Goal: Navigation & Orientation: Find specific page/section

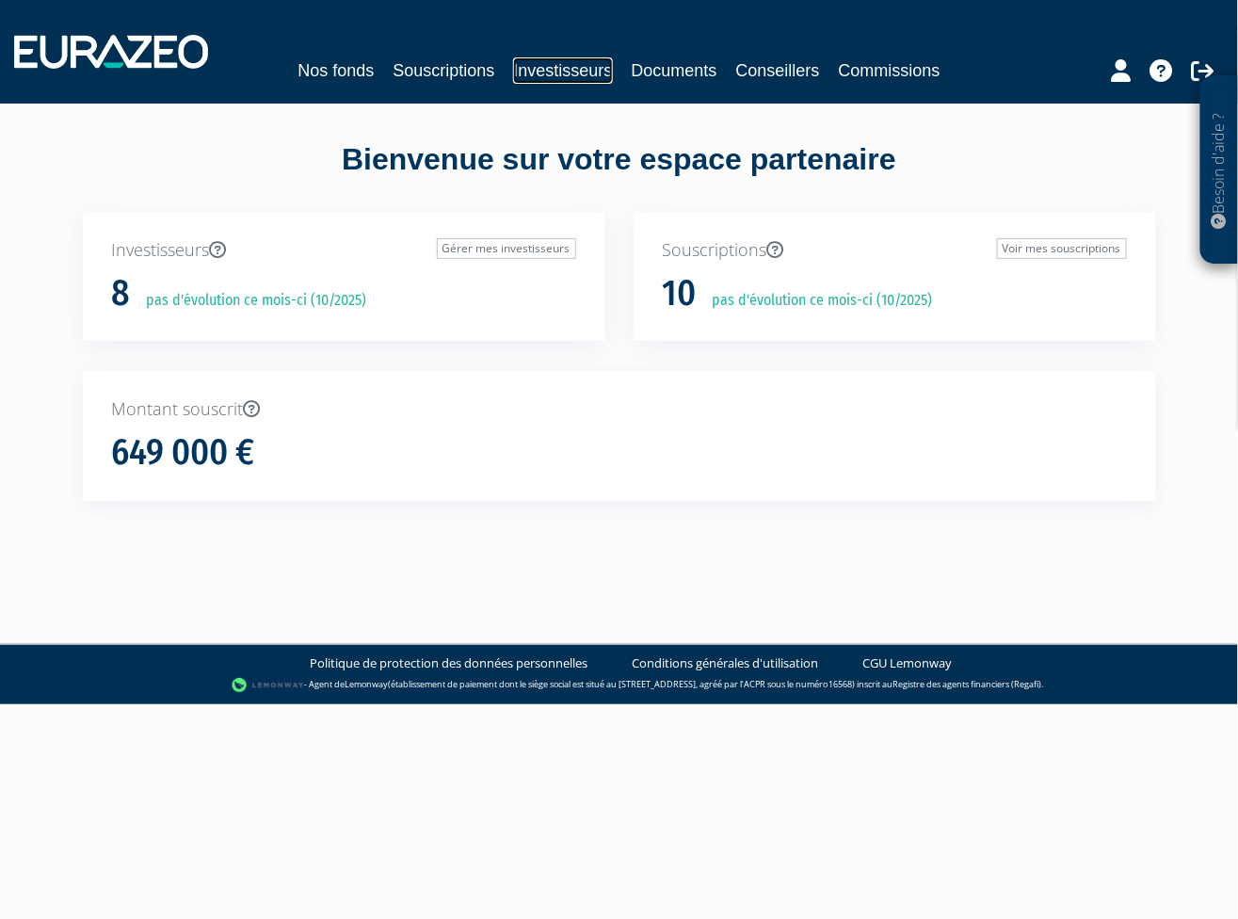
click at [559, 67] on link "Investisseurs" at bounding box center [562, 70] width 99 height 26
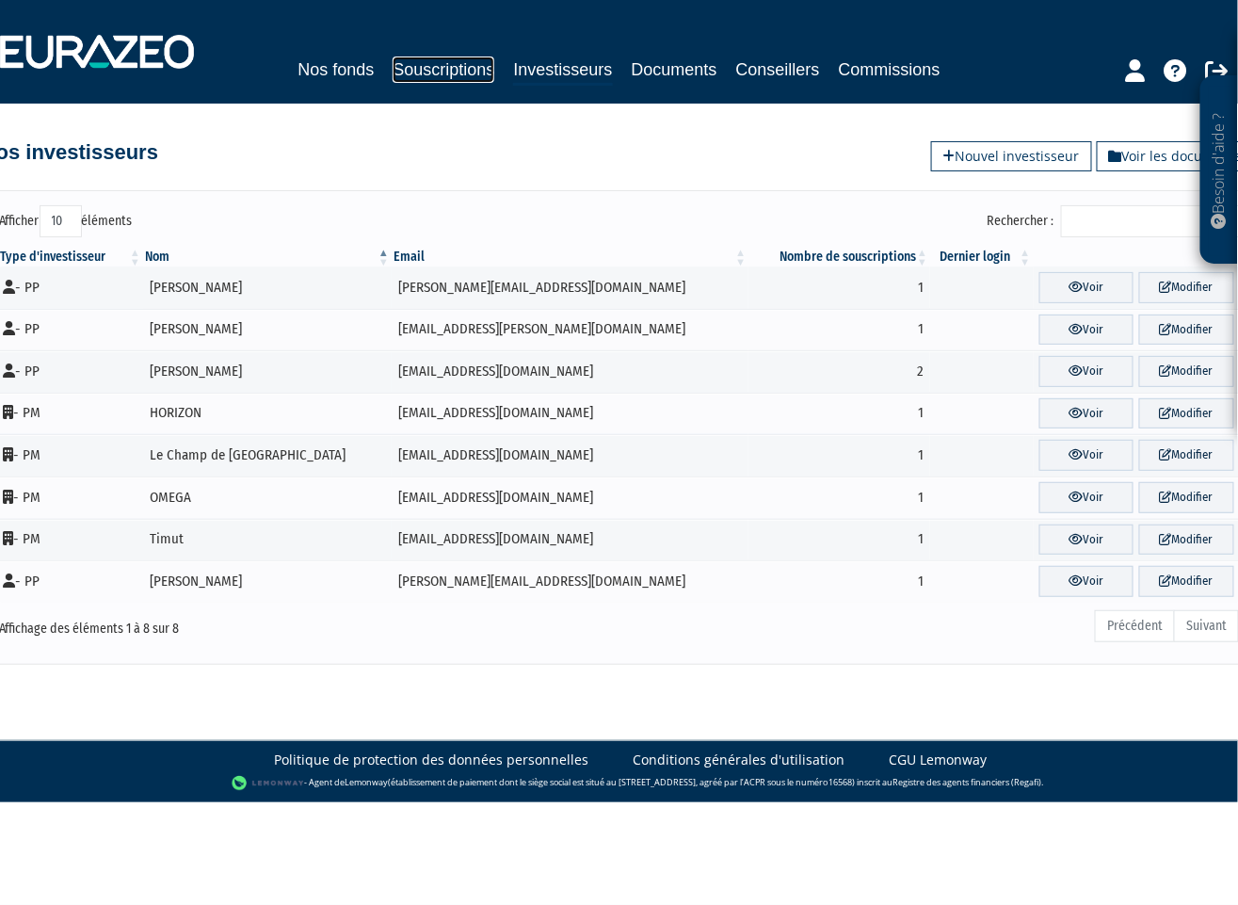
click at [456, 72] on link "Souscriptions" at bounding box center [444, 69] width 102 height 26
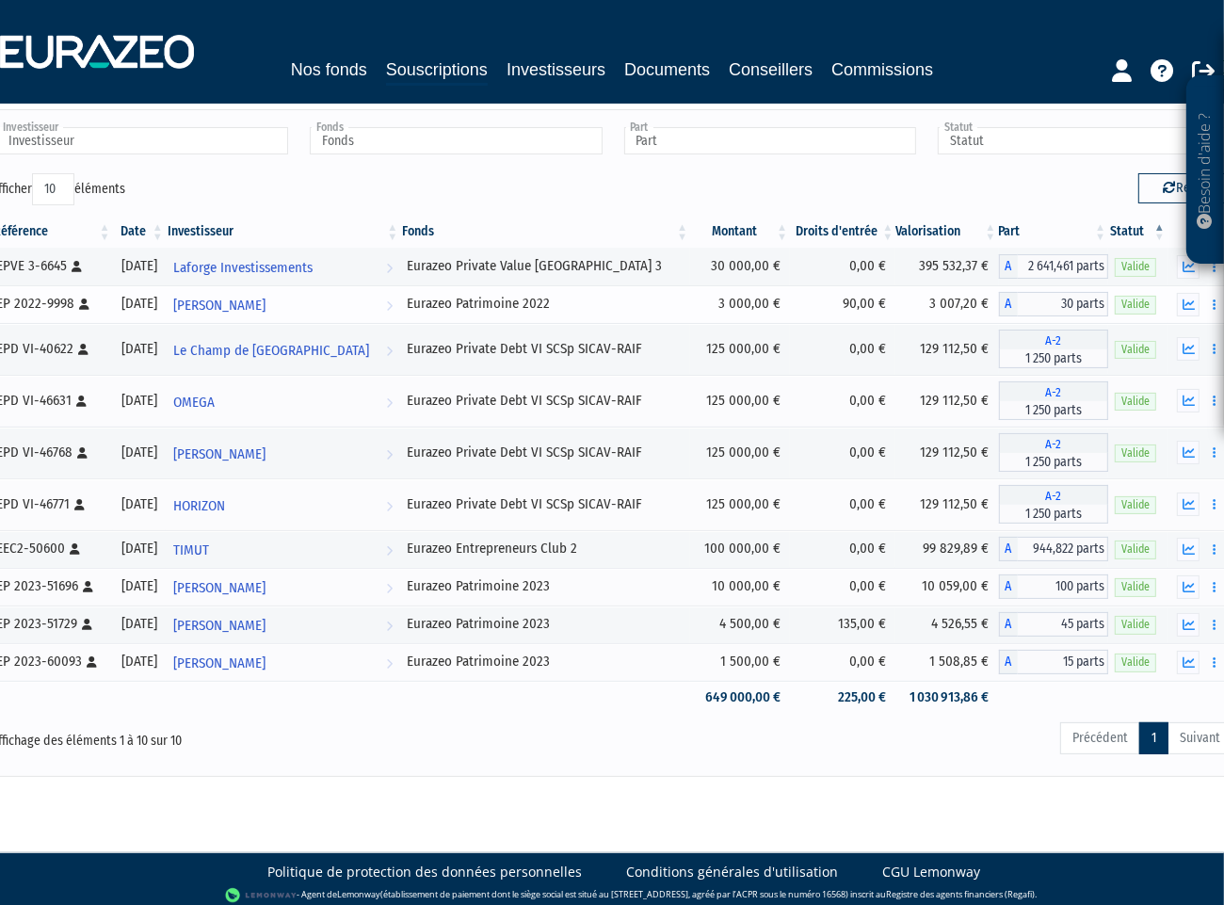
scroll to position [87, 0]
